Goal: Information Seeking & Learning: Learn about a topic

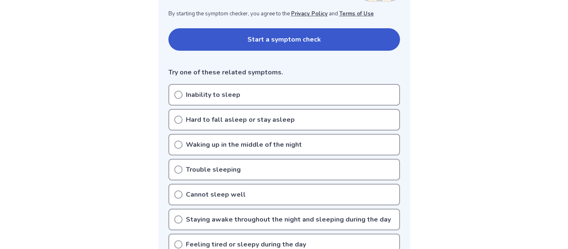
scroll to position [167, 0]
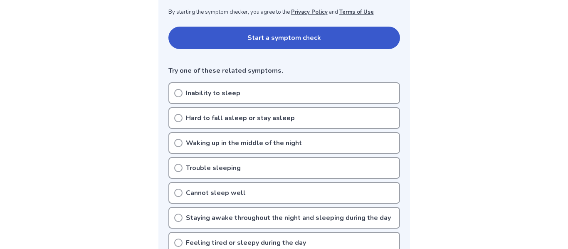
click at [206, 141] on p "Waking up in the middle of the night" at bounding box center [244, 143] width 116 height 10
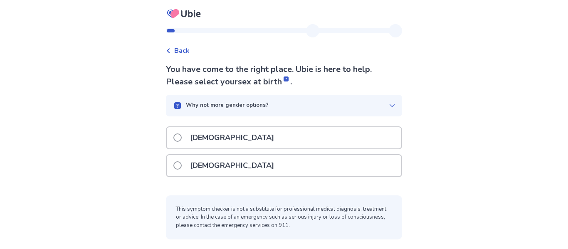
click at [389, 103] on icon at bounding box center [392, 105] width 7 height 7
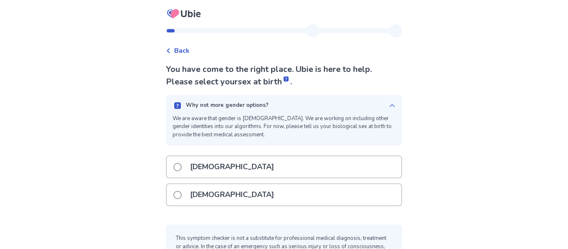
click at [389, 103] on icon at bounding box center [392, 105] width 7 height 7
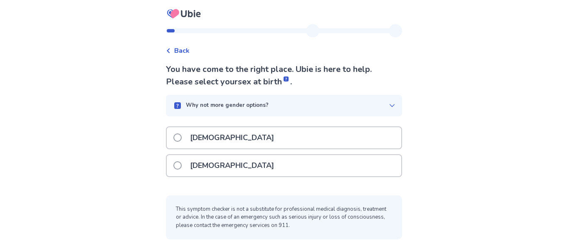
click at [325, 168] on div "[DEMOGRAPHIC_DATA]" at bounding box center [284, 165] width 235 height 21
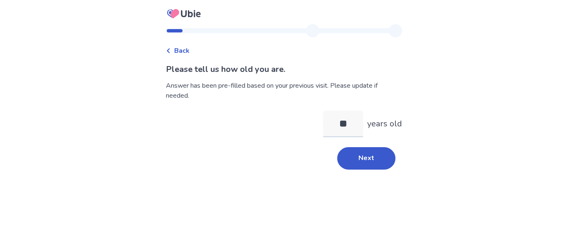
click at [351, 126] on input "**" at bounding box center [343, 124] width 40 height 27
click at [365, 161] on button "Next" at bounding box center [366, 158] width 58 height 22
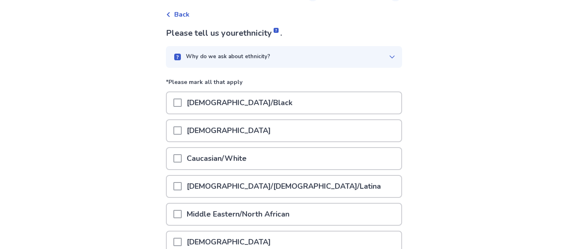
scroll to position [44, 0]
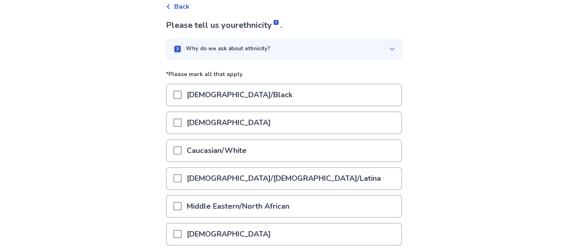
click at [308, 126] on div "[DEMOGRAPHIC_DATA]" at bounding box center [284, 122] width 235 height 21
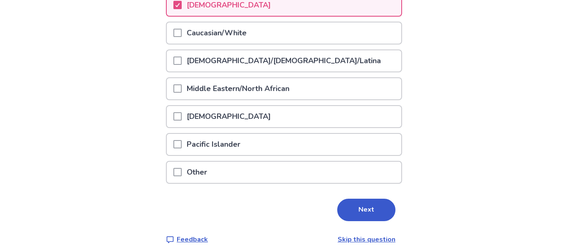
scroll to position [165, 0]
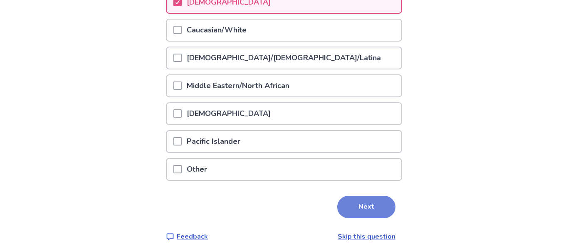
click at [359, 211] on button "Next" at bounding box center [366, 207] width 58 height 22
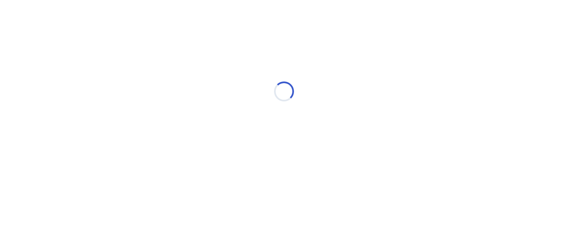
scroll to position [0, 0]
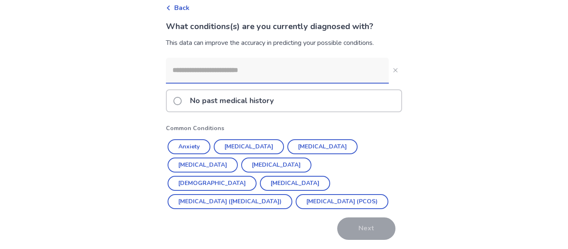
scroll to position [43, 0]
click at [352, 92] on div "No past medical history" at bounding box center [284, 100] width 235 height 21
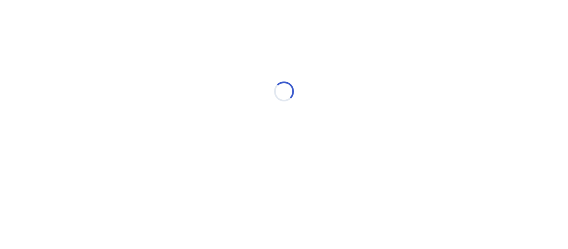
scroll to position [0, 0]
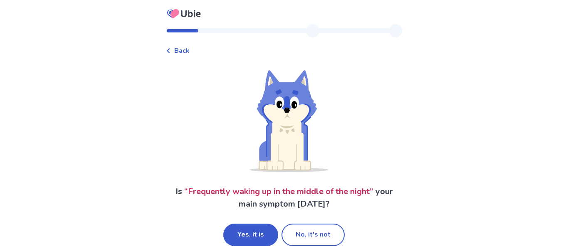
scroll to position [10, 0]
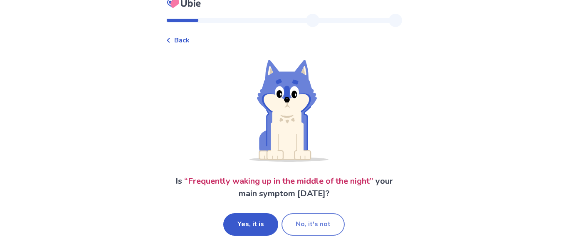
click at [304, 213] on button "No, it's not" at bounding box center [313, 224] width 63 height 22
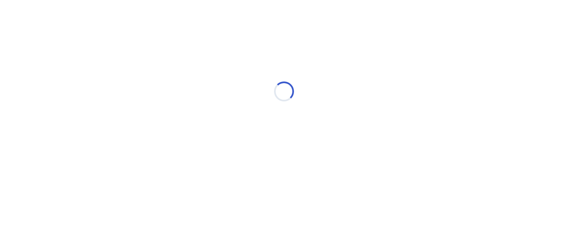
scroll to position [0, 0]
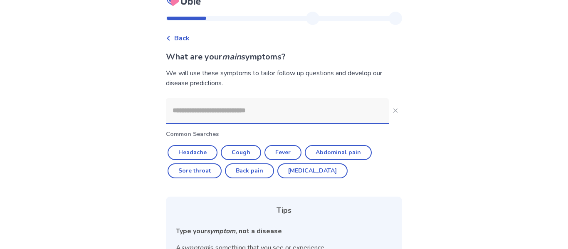
scroll to position [13, 0]
click at [213, 150] on button "Headache" at bounding box center [193, 152] width 50 height 15
type input "********"
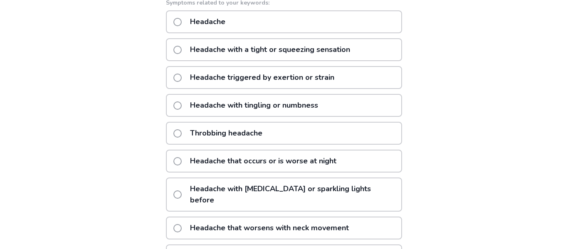
scroll to position [136, 0]
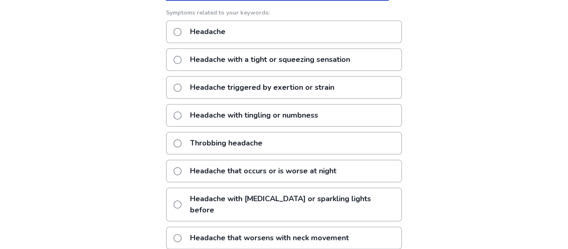
click at [353, 55] on p "Headache with a tight or squeezing sensation" at bounding box center [270, 59] width 170 height 21
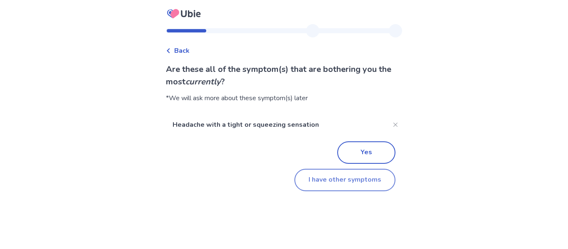
click at [312, 189] on button "I have other symptoms" at bounding box center [344, 180] width 101 height 22
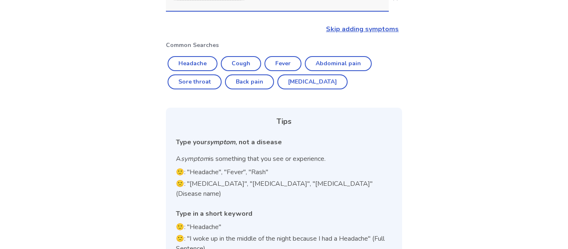
scroll to position [148, 0]
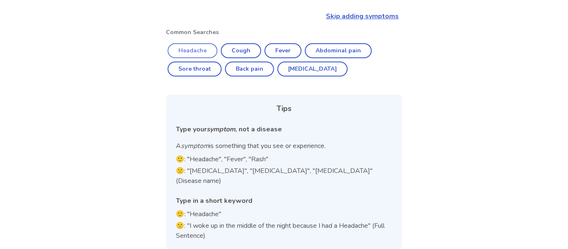
click at [217, 53] on button "Headache" at bounding box center [193, 50] width 50 height 15
type input "********"
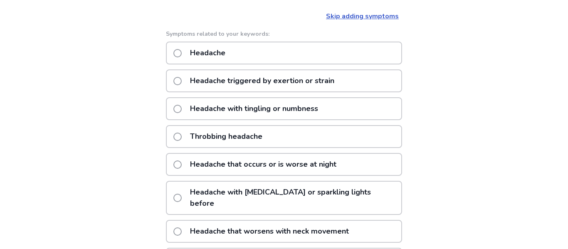
click at [251, 133] on p "Throbbing headache" at bounding box center [226, 136] width 82 height 21
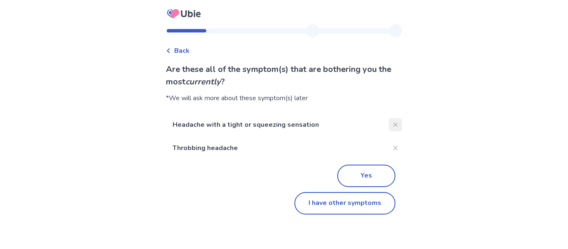
click at [393, 125] on icon "Close" at bounding box center [395, 125] width 4 height 4
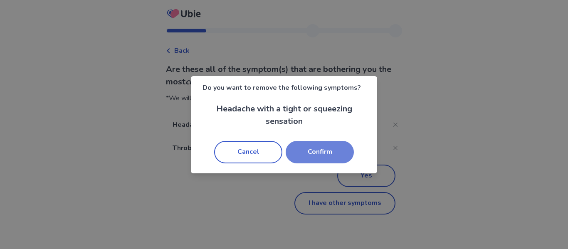
click at [340, 150] on button "Confirm" at bounding box center [320, 152] width 68 height 22
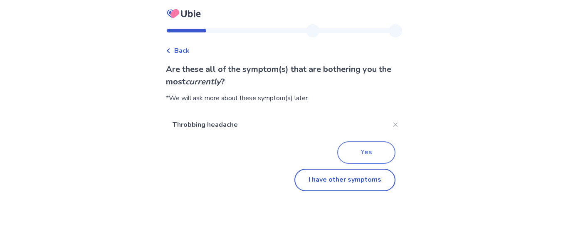
click at [365, 154] on button "Yes" at bounding box center [366, 152] width 58 height 22
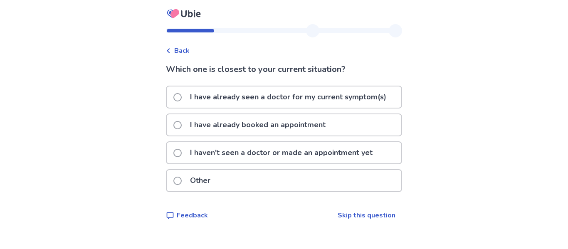
click at [365, 154] on p "I haven't seen a doctor or made an appointment yet" at bounding box center [281, 152] width 193 height 21
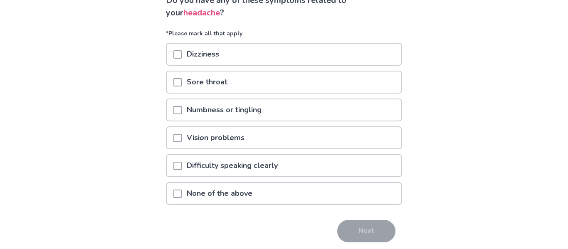
scroll to position [70, 0]
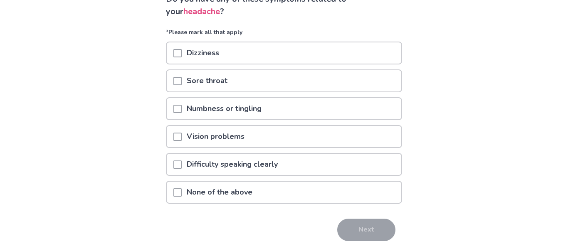
click at [382, 49] on div "Dizziness" at bounding box center [284, 52] width 235 height 21
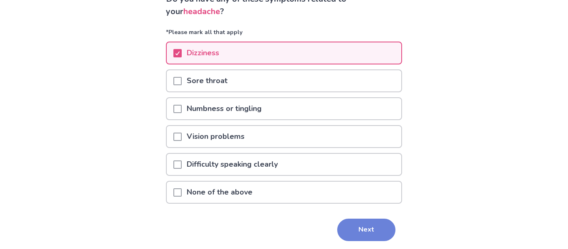
click at [367, 228] on button "Next" at bounding box center [366, 230] width 58 height 22
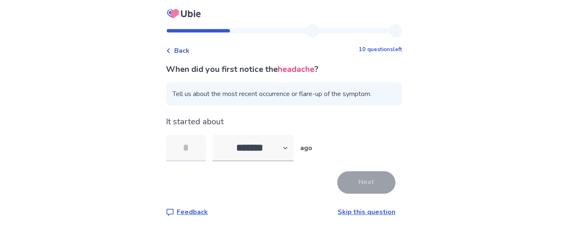
click at [194, 147] on input "tel" at bounding box center [186, 148] width 40 height 27
click at [237, 141] on select "******* ****** ******* ******** *******" at bounding box center [253, 148] width 81 height 27
select select "*"
click at [218, 135] on select "******* ****** ******* ******** *******" at bounding box center [253, 148] width 81 height 27
click at [191, 153] on input "tel" at bounding box center [186, 148] width 40 height 27
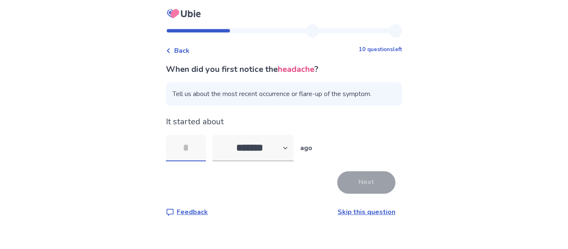
type input "*"
click at [346, 184] on button "Next" at bounding box center [366, 182] width 58 height 22
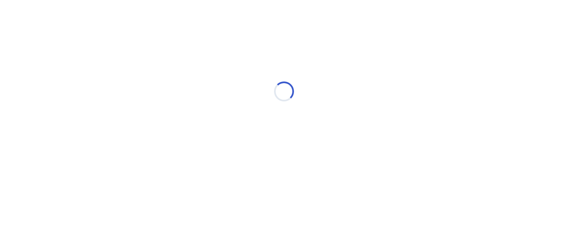
select select "*"
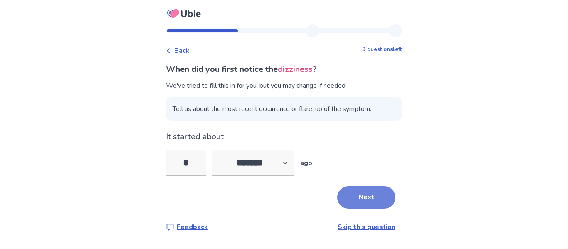
click at [353, 194] on button "Next" at bounding box center [366, 197] width 58 height 22
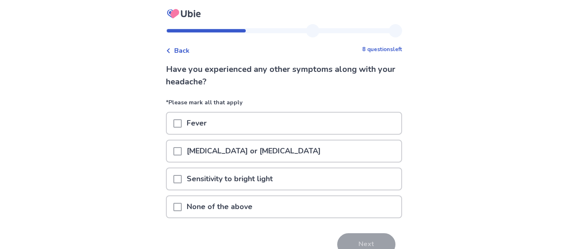
click at [310, 174] on div "Sensitivity to bright light" at bounding box center [284, 178] width 235 height 21
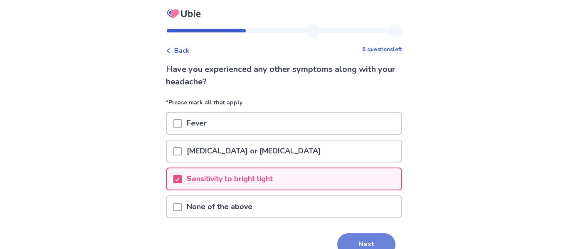
click at [364, 238] on button "Next" at bounding box center [366, 244] width 58 height 22
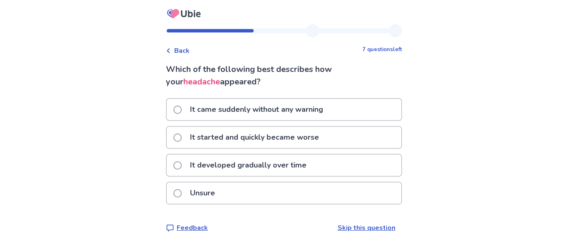
click at [368, 135] on div "It started and quickly became worse" at bounding box center [284, 137] width 235 height 21
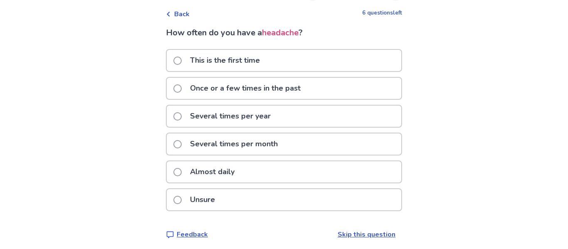
scroll to position [40, 0]
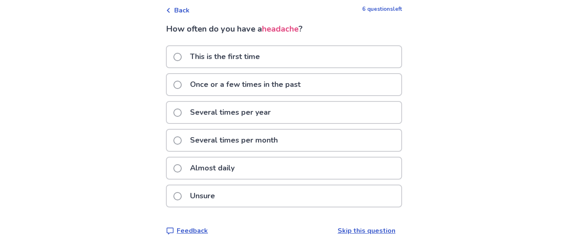
click at [365, 148] on div "Several times per month" at bounding box center [284, 140] width 235 height 21
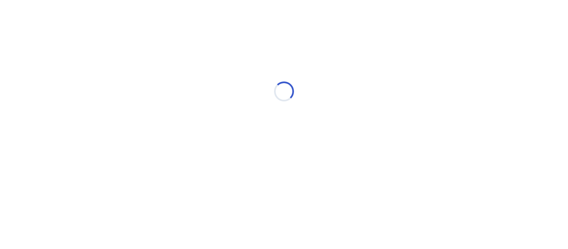
scroll to position [0, 0]
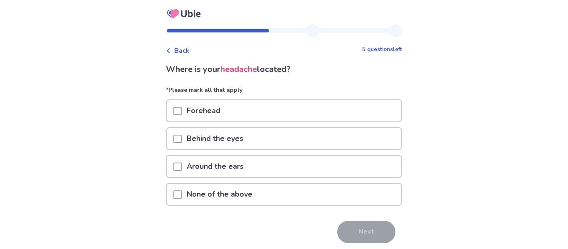
click at [319, 143] on div "Behind the eyes" at bounding box center [284, 138] width 235 height 21
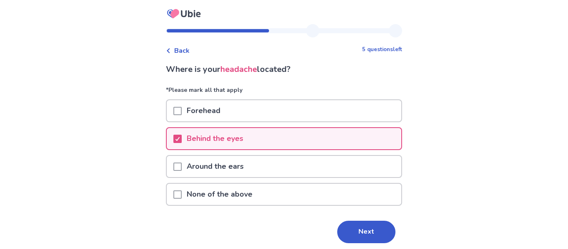
click at [330, 163] on div "Around the ears" at bounding box center [284, 166] width 235 height 21
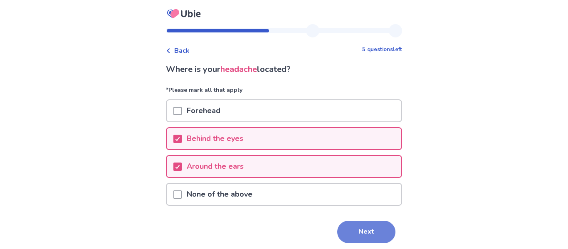
click at [369, 229] on button "Next" at bounding box center [366, 232] width 58 height 22
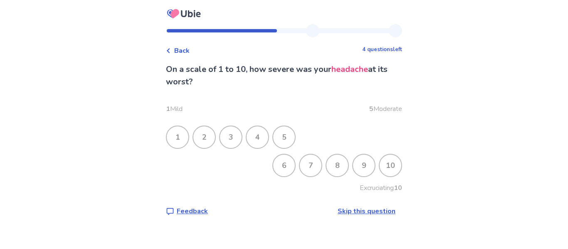
click at [284, 141] on div "5" at bounding box center [284, 137] width 22 height 22
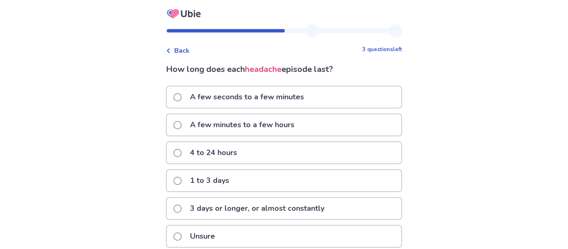
click at [289, 154] on div "4 to 24 hours" at bounding box center [284, 152] width 235 height 21
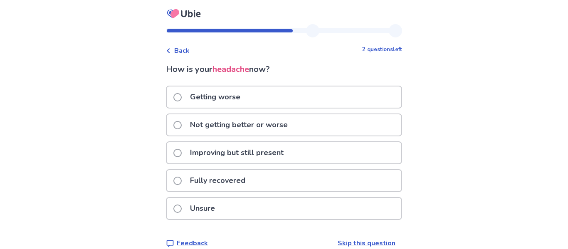
click at [287, 180] on div "Fully recovered" at bounding box center [284, 180] width 235 height 21
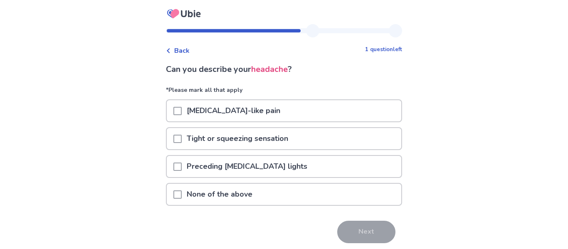
click at [324, 137] on div "Tight or squeezing sensation" at bounding box center [284, 138] width 235 height 21
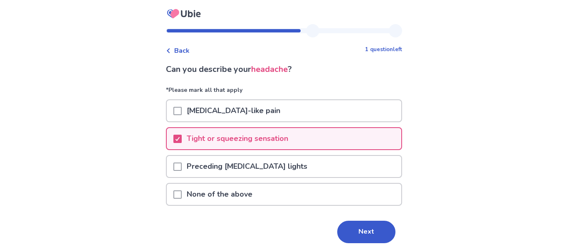
click at [292, 200] on div "None of the above" at bounding box center [284, 194] width 235 height 21
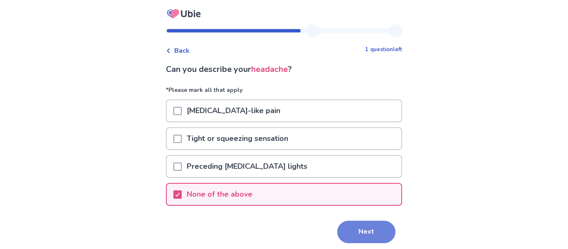
click at [363, 236] on button "Next" at bounding box center [366, 232] width 58 height 22
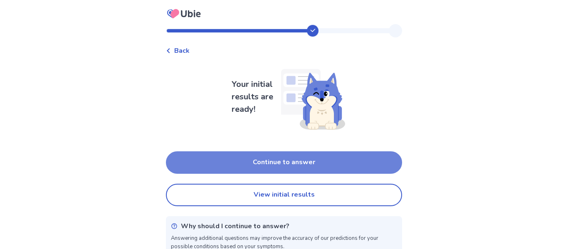
click at [378, 155] on button "Continue to answer" at bounding box center [284, 162] width 236 height 22
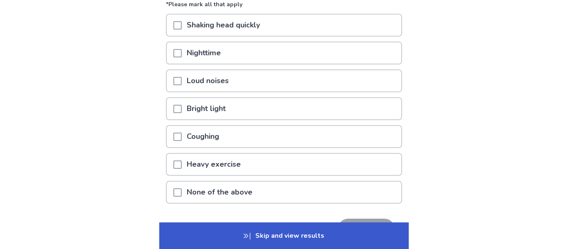
scroll to position [92, 0]
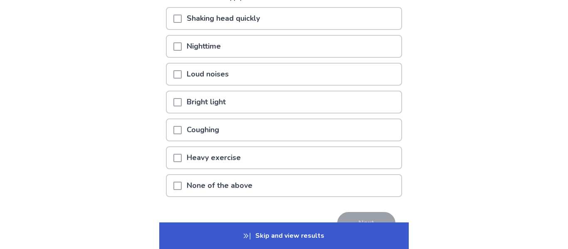
click at [322, 76] on div "Loud noises" at bounding box center [284, 74] width 235 height 21
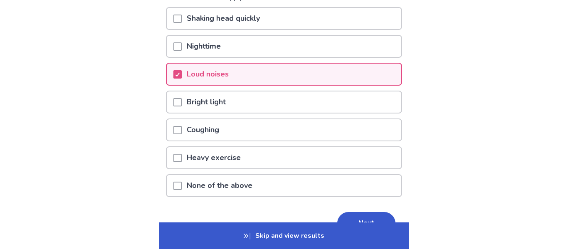
click at [363, 18] on div "Shaking head quickly" at bounding box center [284, 18] width 235 height 21
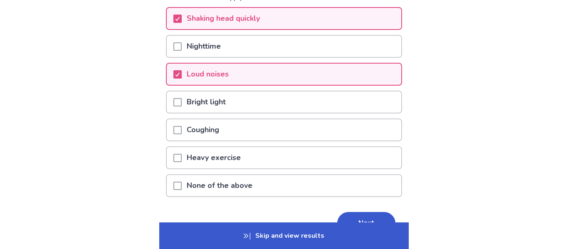
click at [247, 110] on div "Bright light" at bounding box center [284, 102] width 235 height 21
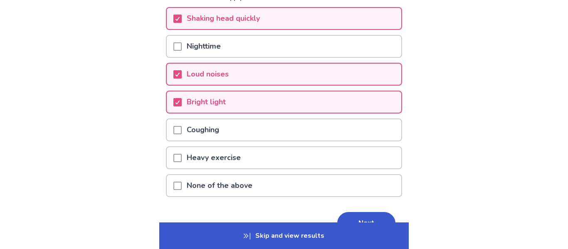
click at [341, 158] on div "Heavy exercise" at bounding box center [284, 157] width 235 height 21
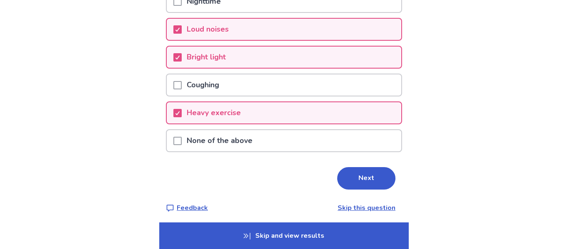
scroll to position [139, 0]
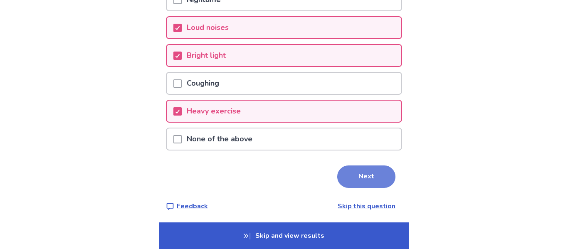
click at [354, 180] on button "Next" at bounding box center [366, 177] width 58 height 22
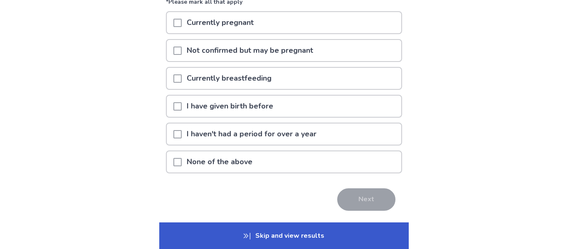
scroll to position [105, 0]
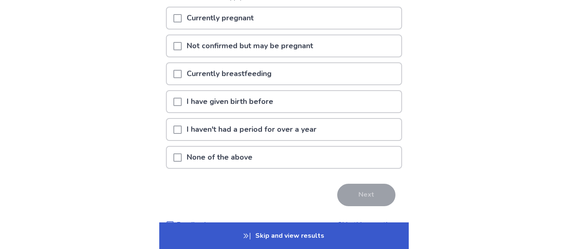
click at [369, 167] on div "None of the above" at bounding box center [284, 157] width 235 height 21
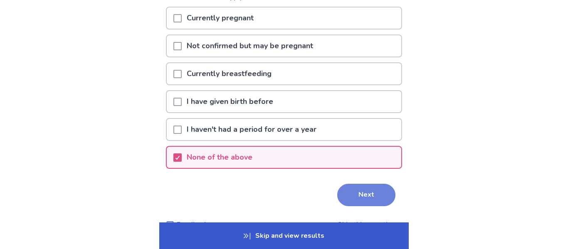
click at [356, 200] on button "Next" at bounding box center [366, 195] width 58 height 22
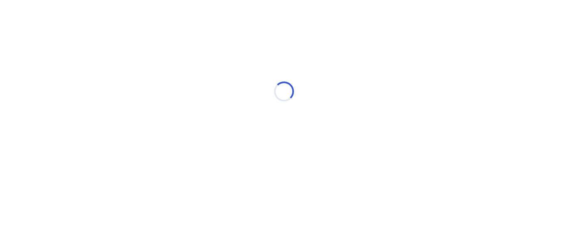
scroll to position [0, 0]
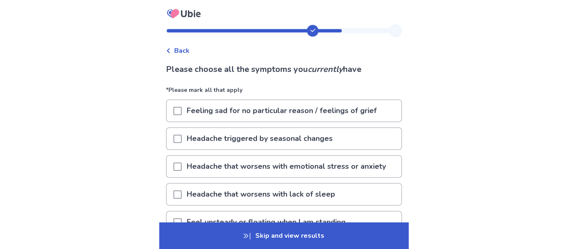
click at [383, 114] on div "Feeling sad for no particular reason / feelings of grief" at bounding box center [284, 110] width 235 height 21
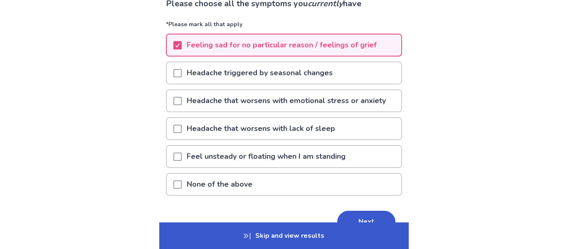
scroll to position [66, 0]
click at [374, 121] on div "Headache that worsens with lack of sleep" at bounding box center [284, 128] width 235 height 21
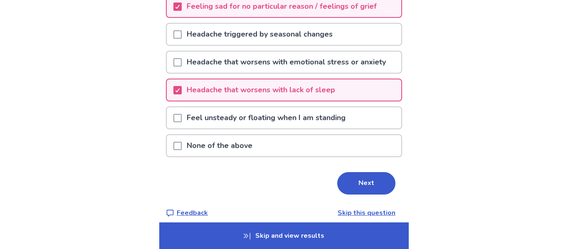
scroll to position [111, 0]
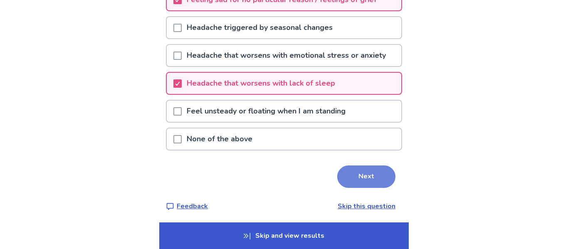
click at [337, 186] on button "Next" at bounding box center [366, 177] width 58 height 22
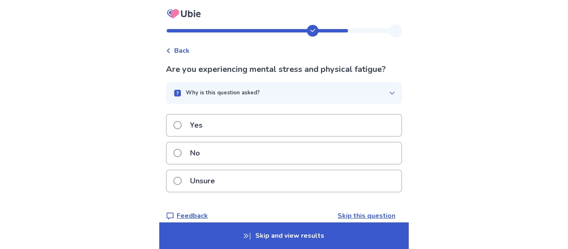
click at [394, 135] on div "Yes" at bounding box center [284, 125] width 235 height 21
click at [178, 51] on div "Back" at bounding box center [178, 51] width 24 height 10
click at [351, 124] on div "Yes" at bounding box center [284, 125] width 235 height 21
click at [284, 164] on div "No" at bounding box center [284, 153] width 235 height 21
click at [325, 129] on div "Yes" at bounding box center [284, 125] width 235 height 21
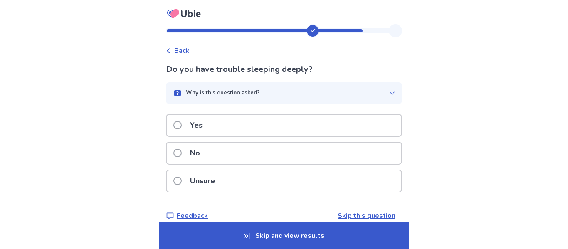
click at [376, 127] on div "Yes" at bounding box center [284, 125] width 235 height 21
click at [351, 124] on div "Yes" at bounding box center [284, 125] width 235 height 21
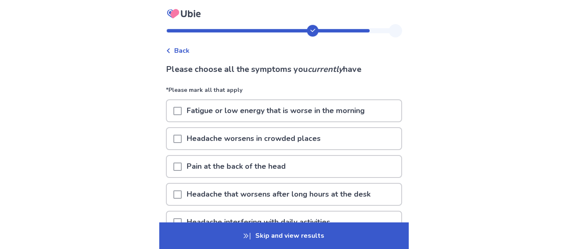
click at [370, 105] on p "Fatigue or low energy that is worse in the morning" at bounding box center [276, 110] width 188 height 21
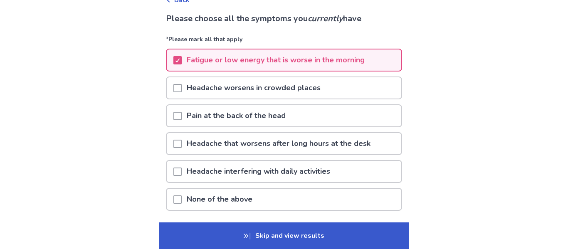
scroll to position [53, 0]
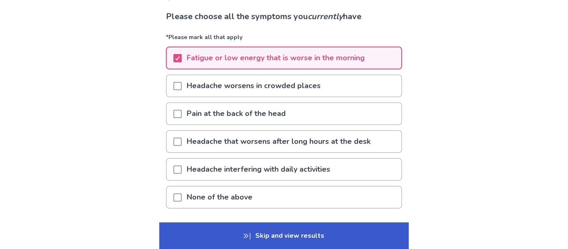
click at [289, 165] on p "Headache interfering with daily activities" at bounding box center [258, 169] width 153 height 21
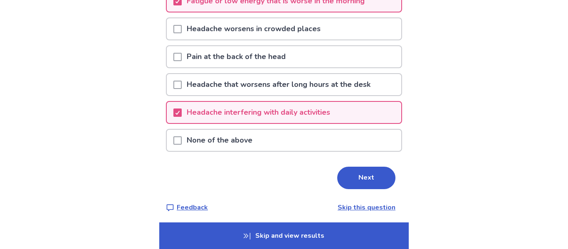
scroll to position [113, 0]
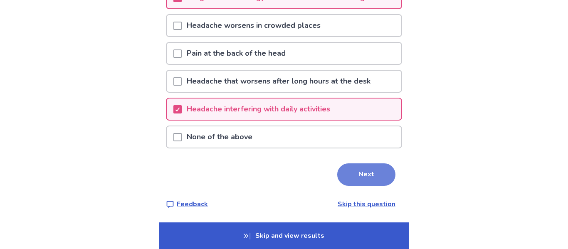
click at [337, 175] on button "Next" at bounding box center [366, 174] width 58 height 22
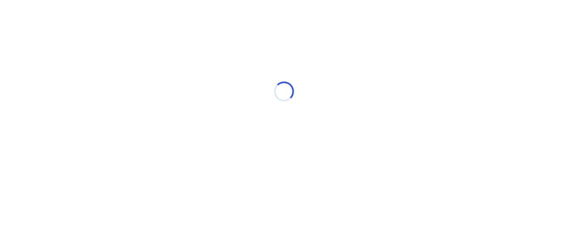
scroll to position [0, 0]
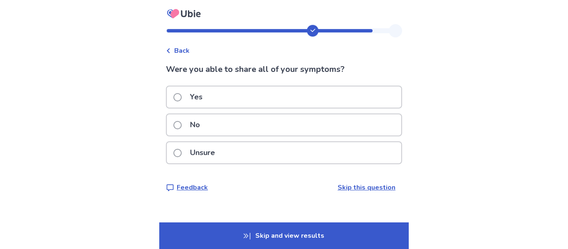
click at [311, 94] on div "Yes" at bounding box center [284, 97] width 235 height 21
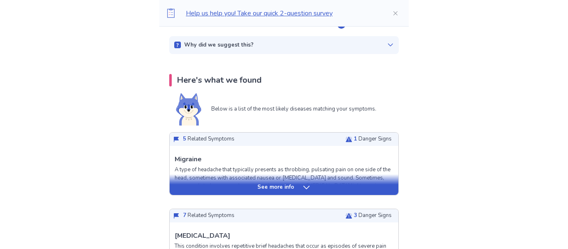
scroll to position [132, 0]
click at [377, 188] on div "See more info" at bounding box center [284, 187] width 229 height 8
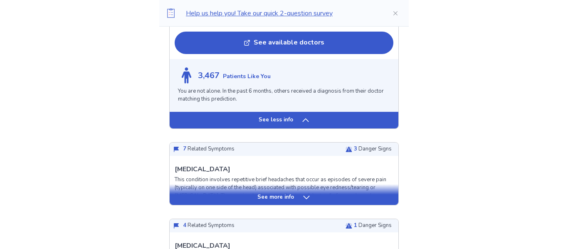
scroll to position [835, 0]
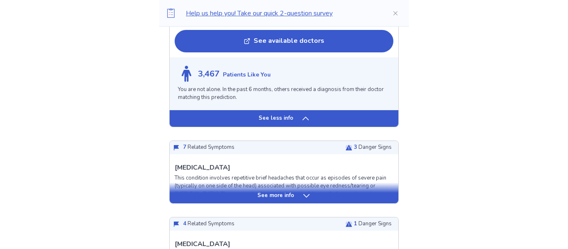
click at [315, 195] on div "See more info" at bounding box center [284, 196] width 229 height 8
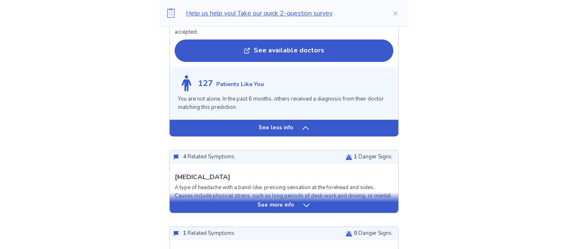
scroll to position [1606, 0]
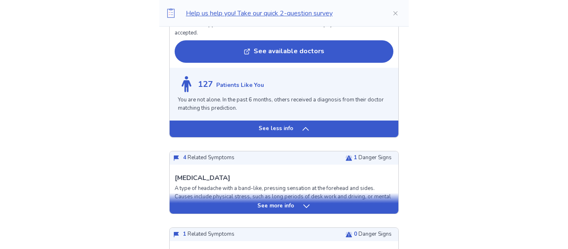
click at [294, 191] on p "A type of headache with a band-like, pressing sensation at the forehead and sid…" at bounding box center [284, 197] width 219 height 25
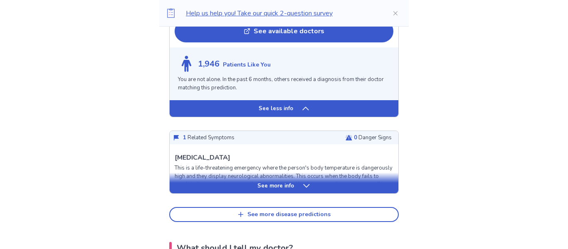
scroll to position [2287, 0]
click at [306, 185] on div "See more info" at bounding box center [284, 183] width 229 height 21
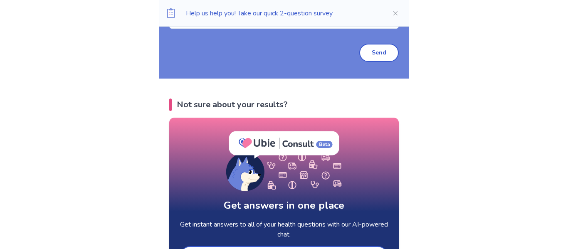
scroll to position [3674, 0]
